Goal: Check status: Check status

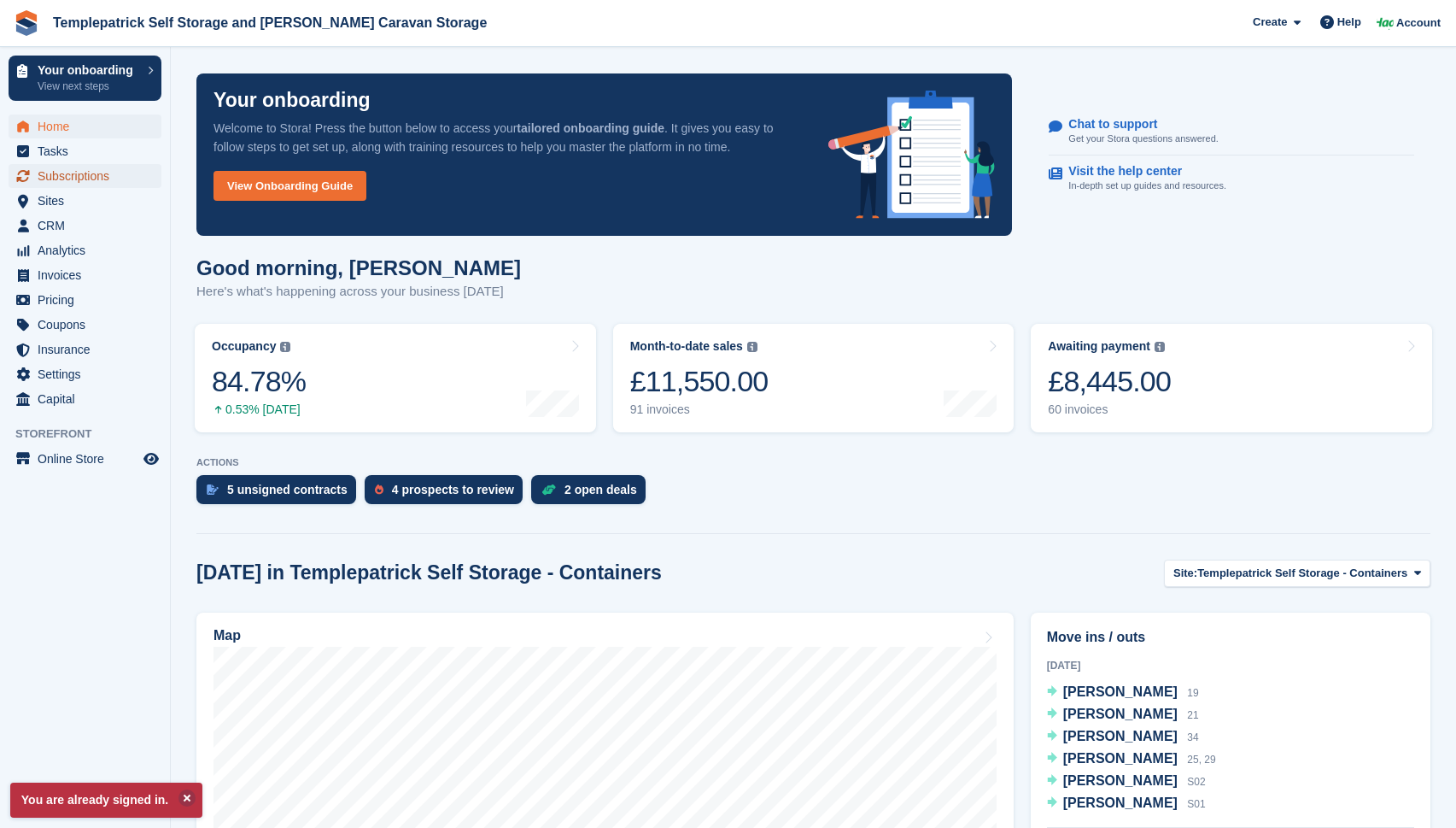
click at [62, 183] on span "Subscriptions" at bounding box center [89, 176] width 103 height 24
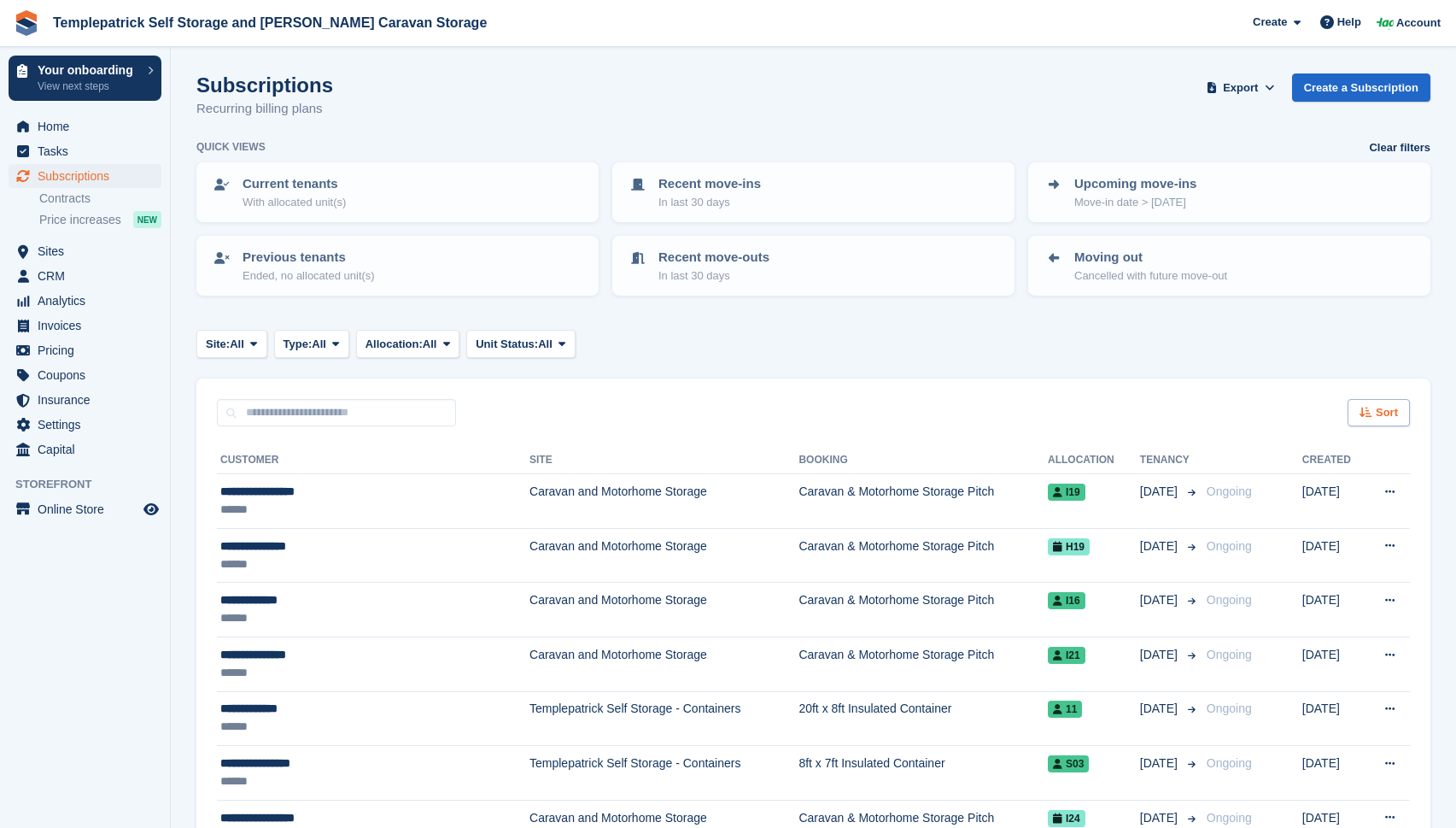
click at [1362, 420] on div "Sort" at bounding box center [1380, 413] width 63 height 28
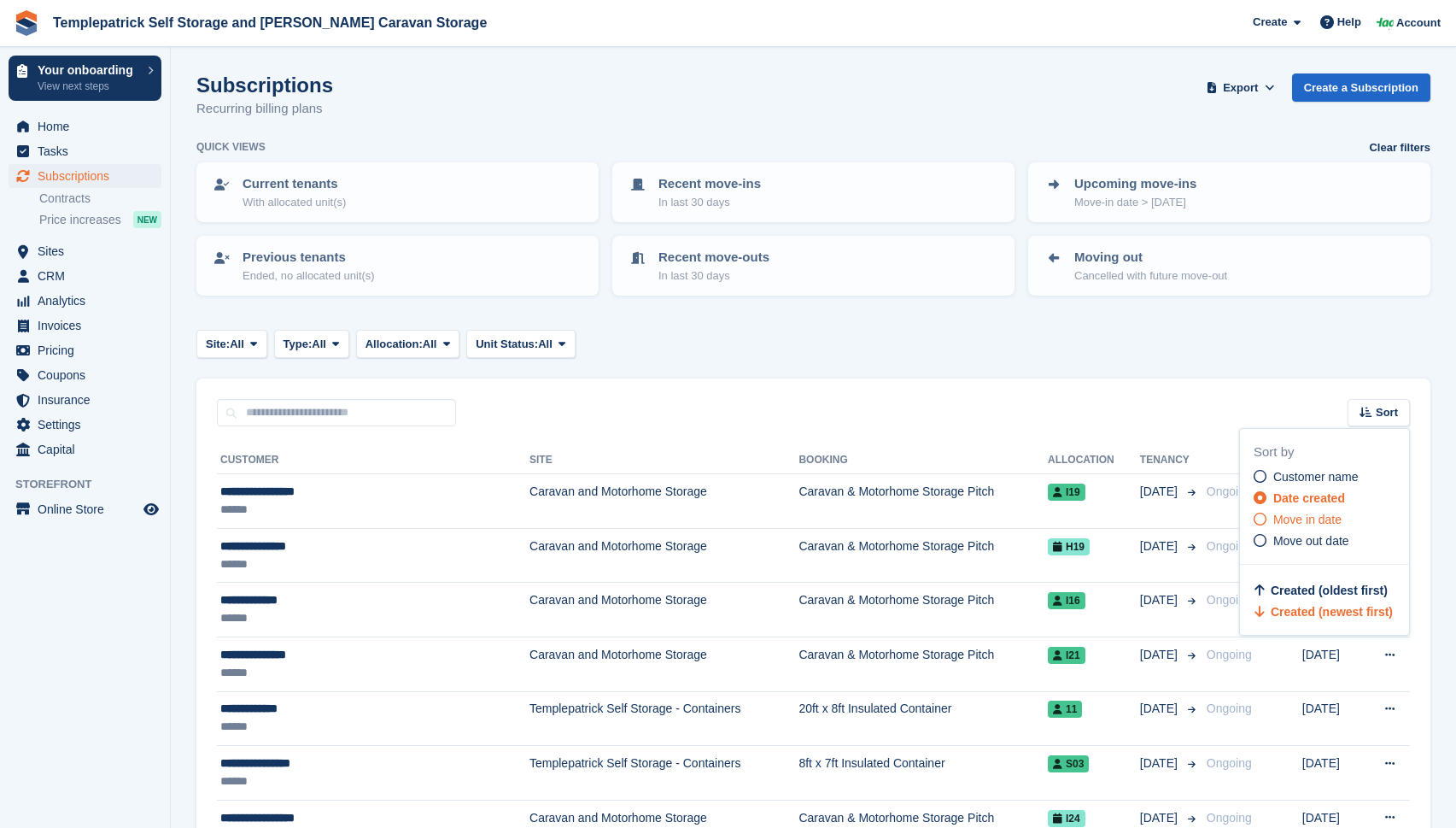
click at [1262, 520] on icon at bounding box center [1260, 519] width 13 height 13
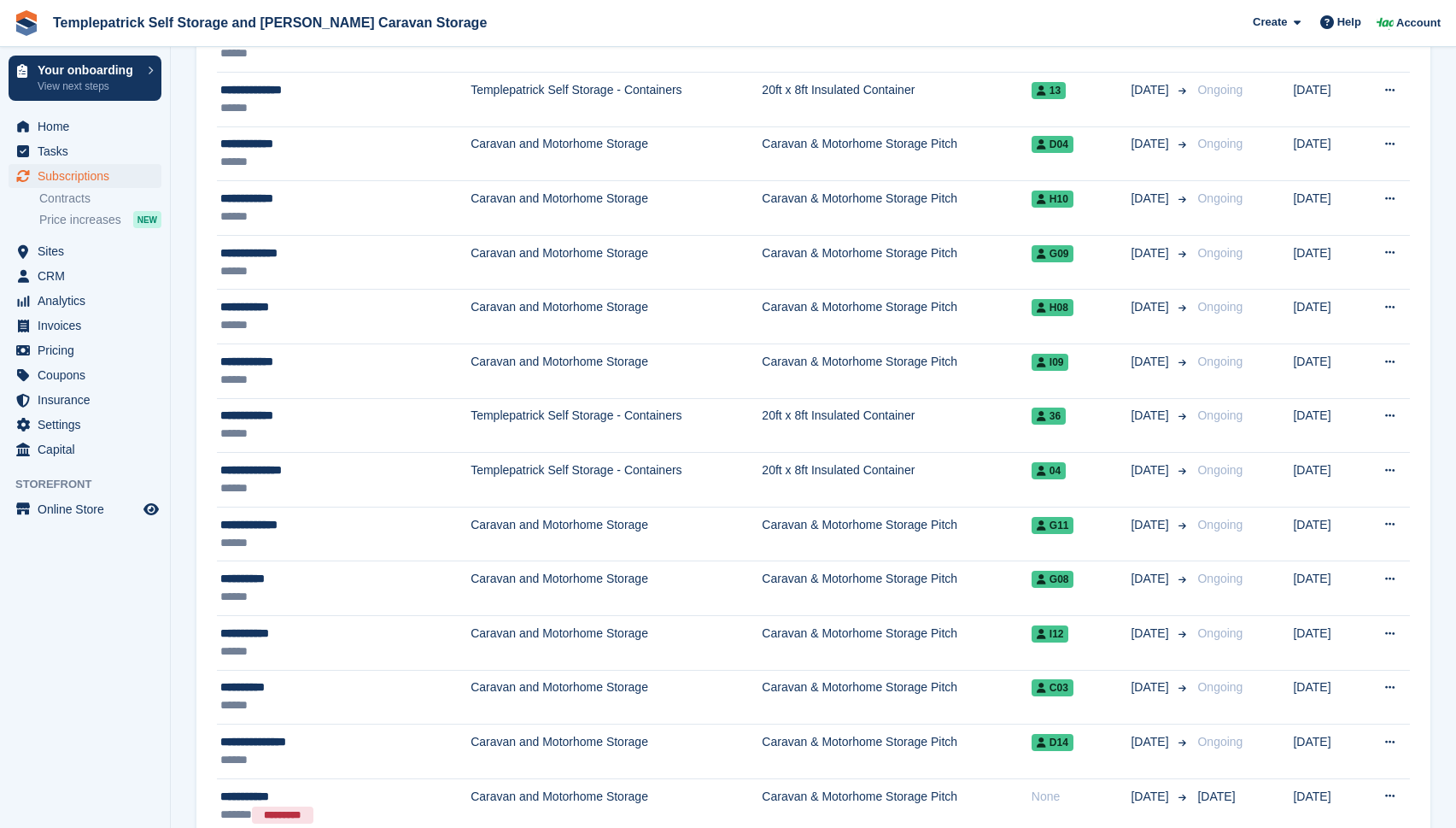
scroll to position [2448, 0]
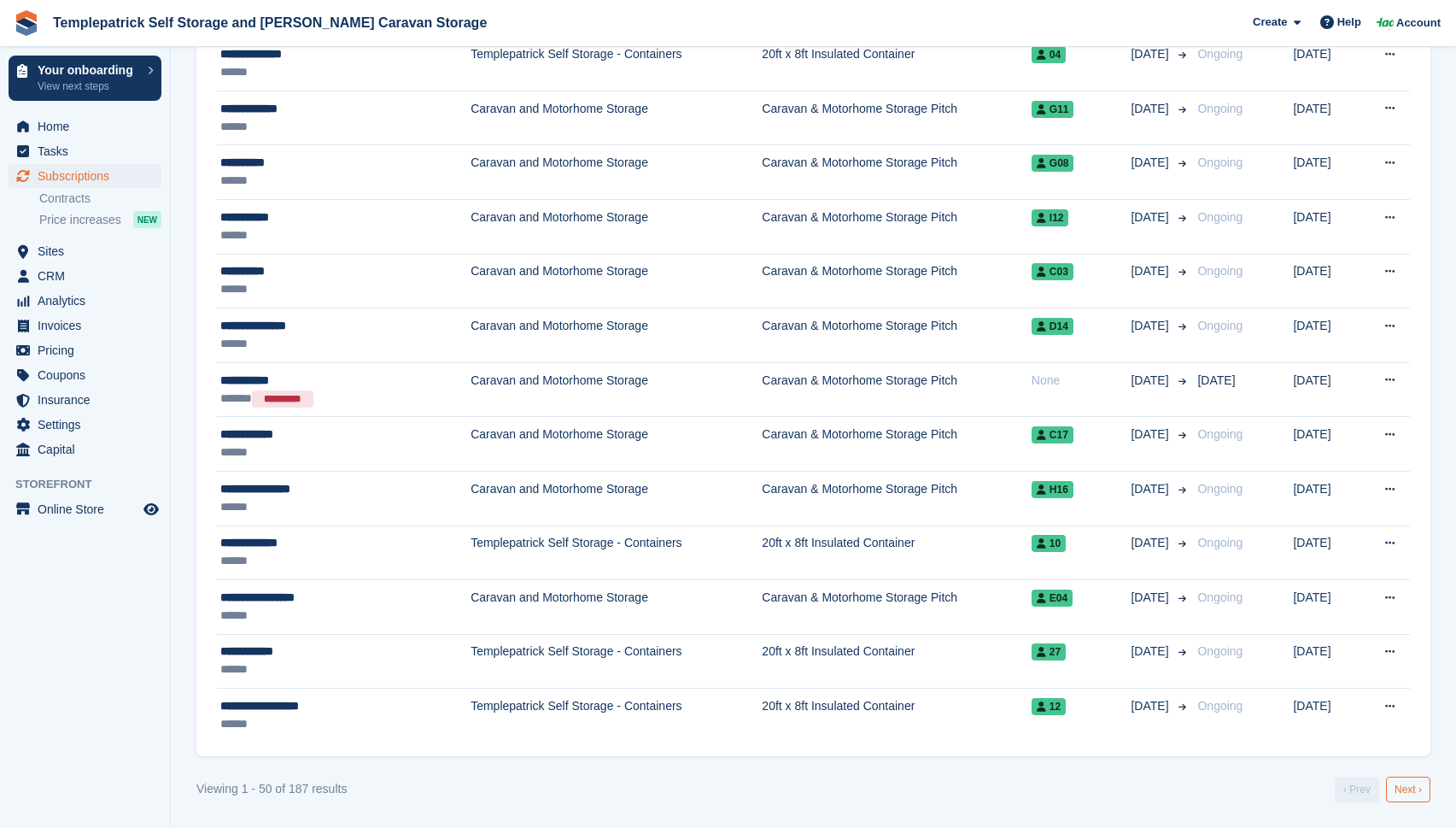
click at [1403, 785] on link "Next ›" at bounding box center [1408, 789] width 44 height 25
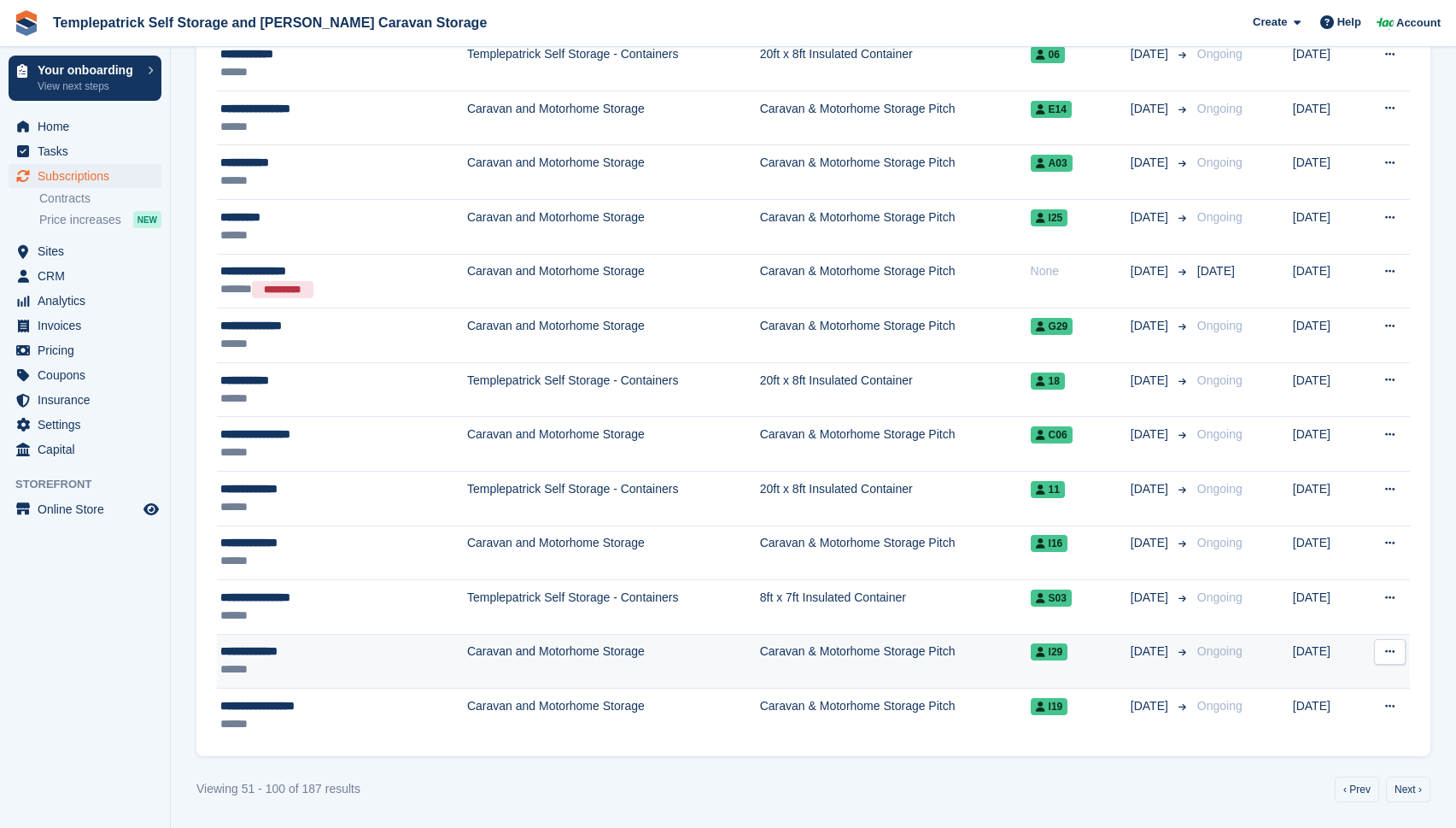
click at [1387, 663] on button at bounding box center [1390, 651] width 31 height 25
click at [1345, 683] on p "View customer" at bounding box center [1324, 686] width 149 height 23
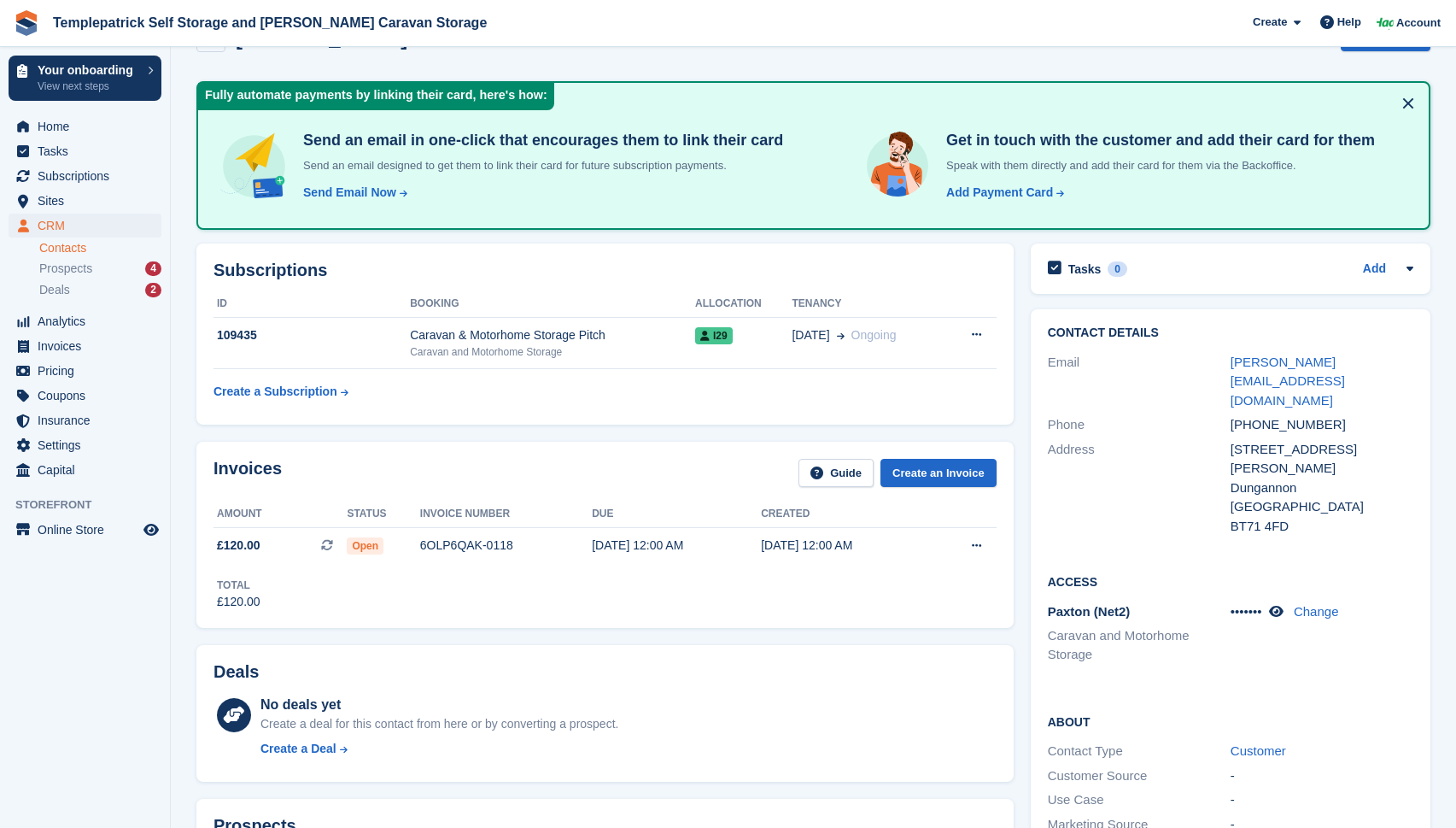
scroll to position [32, 0]
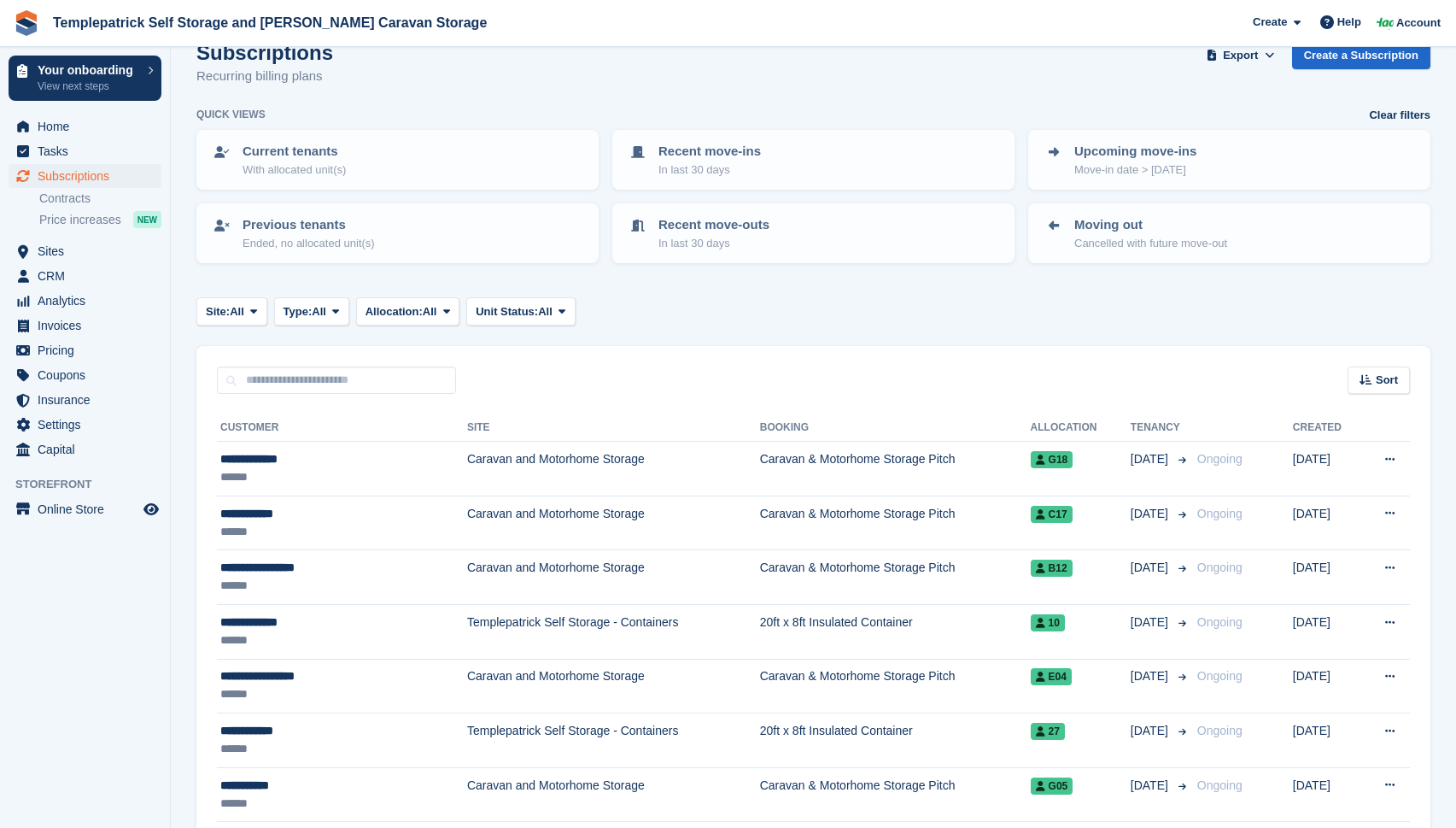
scroll to position [2448, 0]
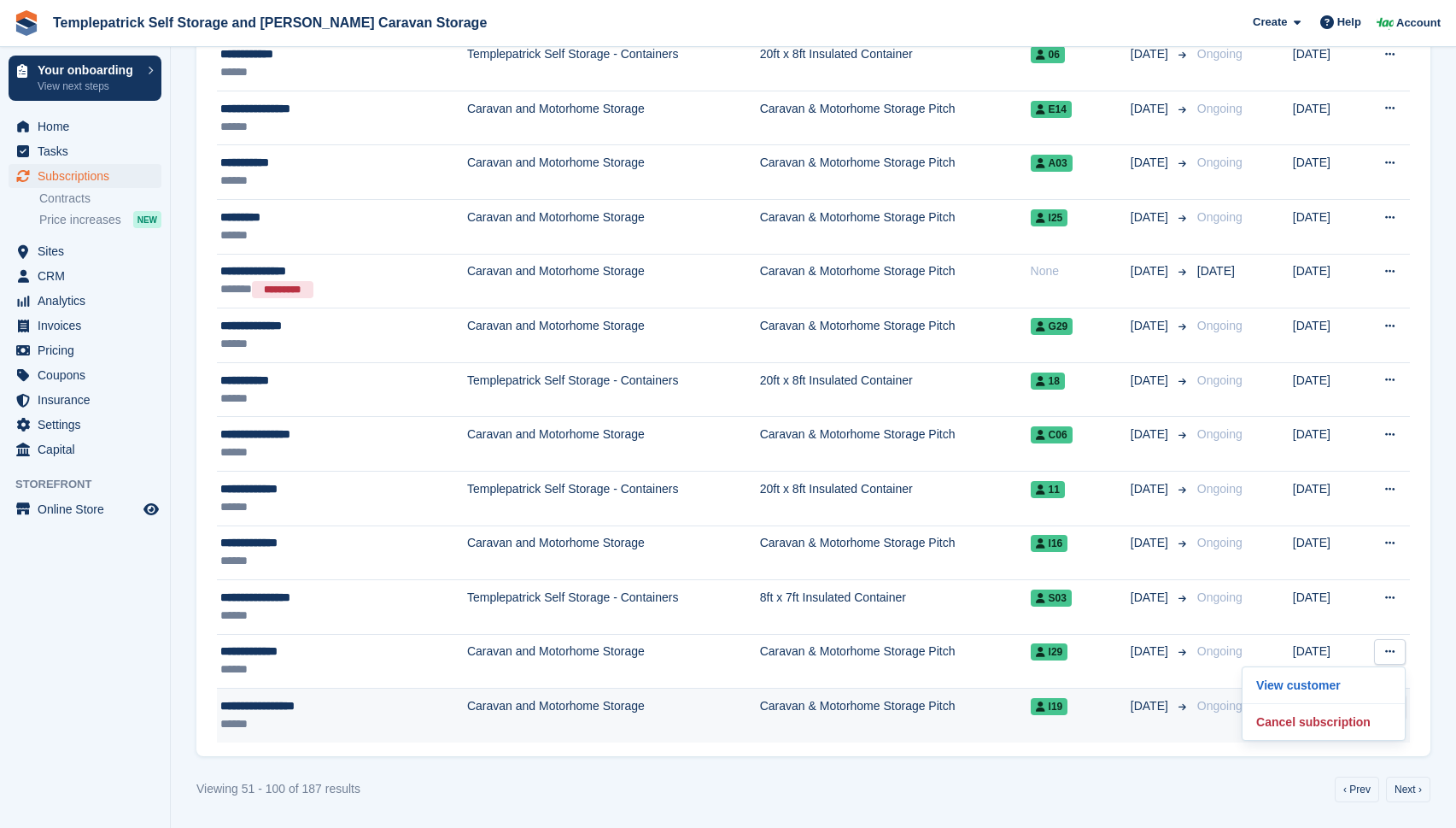
click at [467, 708] on td "Caravan and Motorhome Storage" at bounding box center [613, 716] width 293 height 54
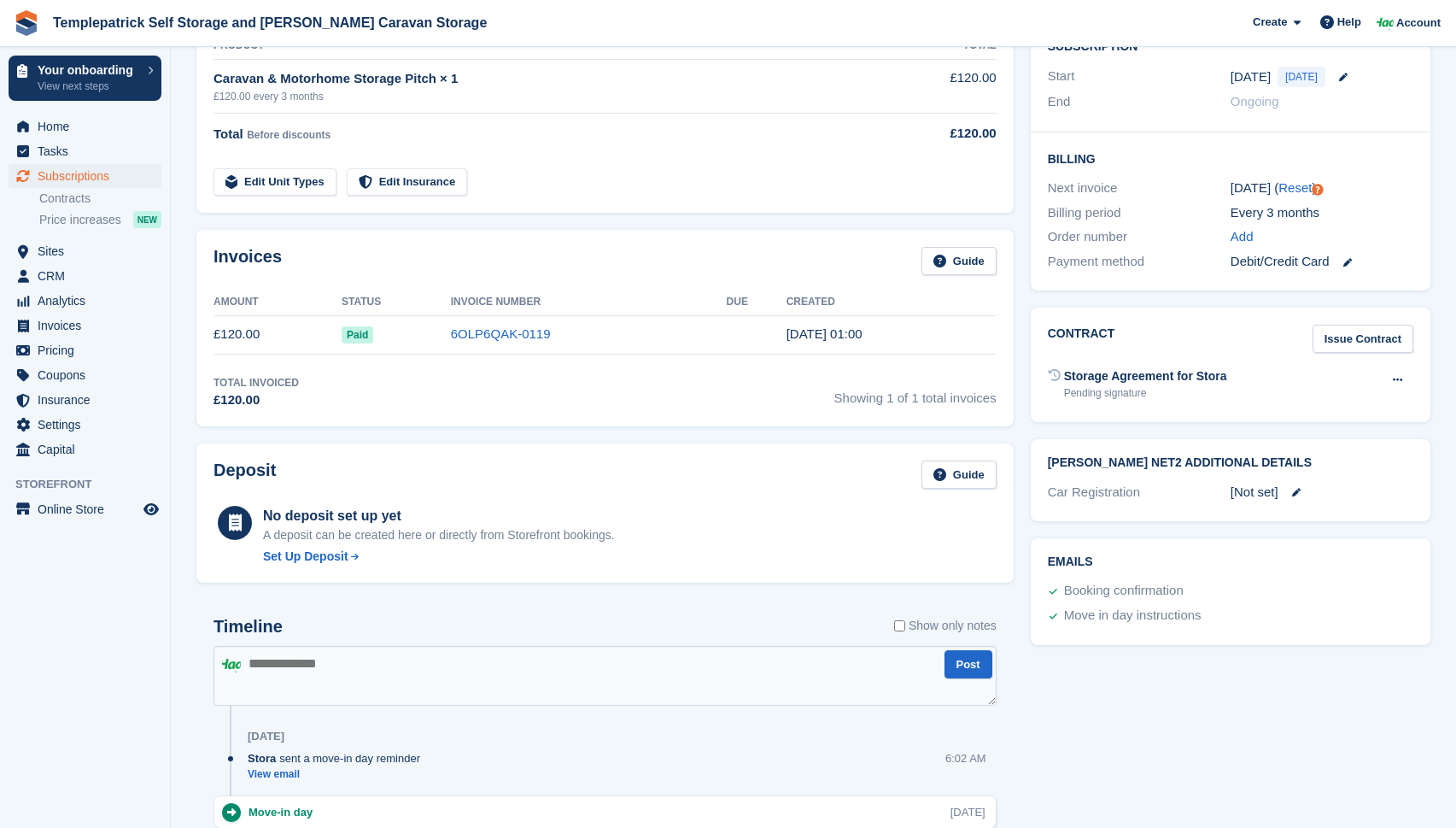
scroll to position [639, 0]
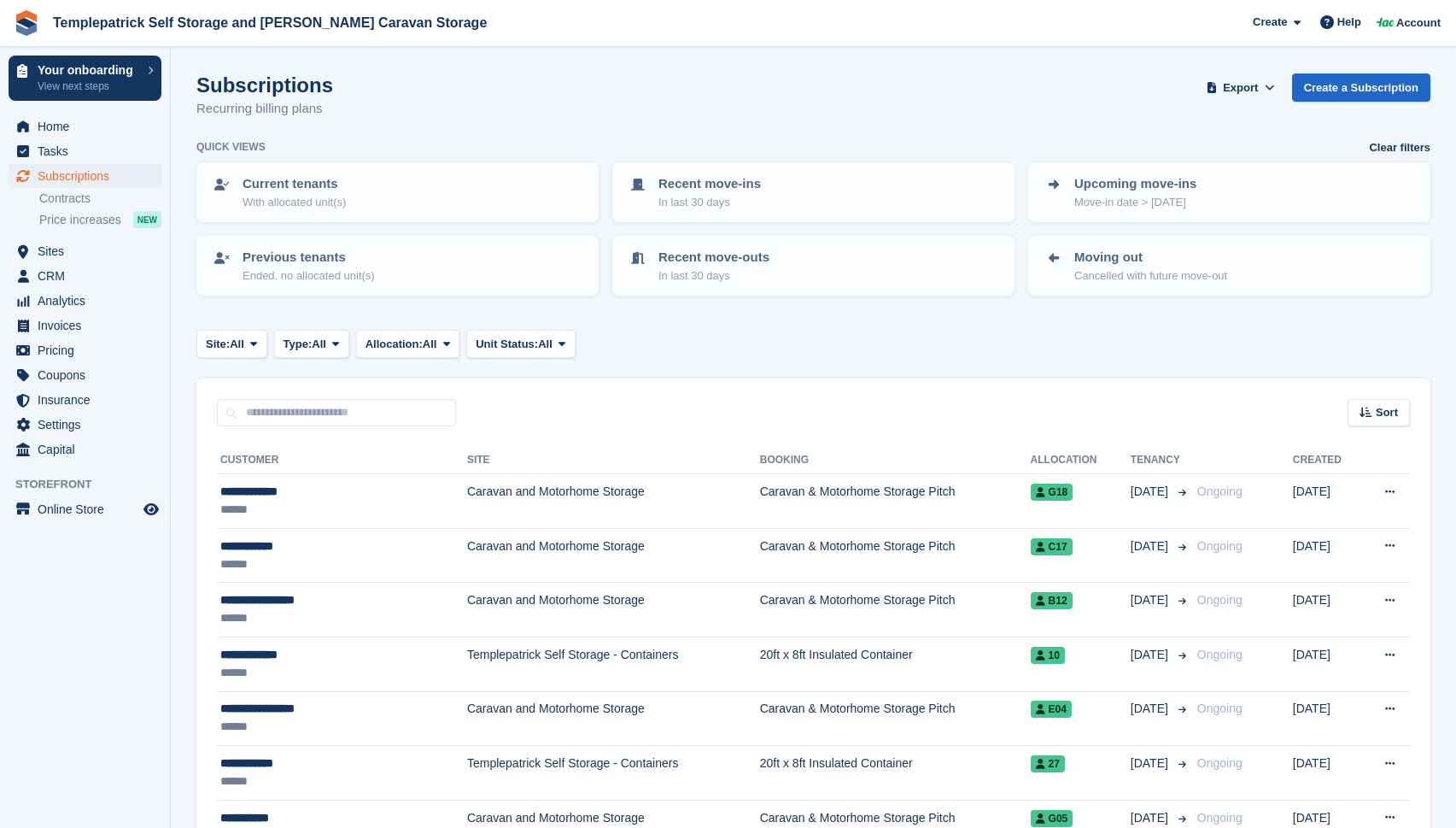
scroll to position [2448, 0]
